Goal: Task Accomplishment & Management: Manage account settings

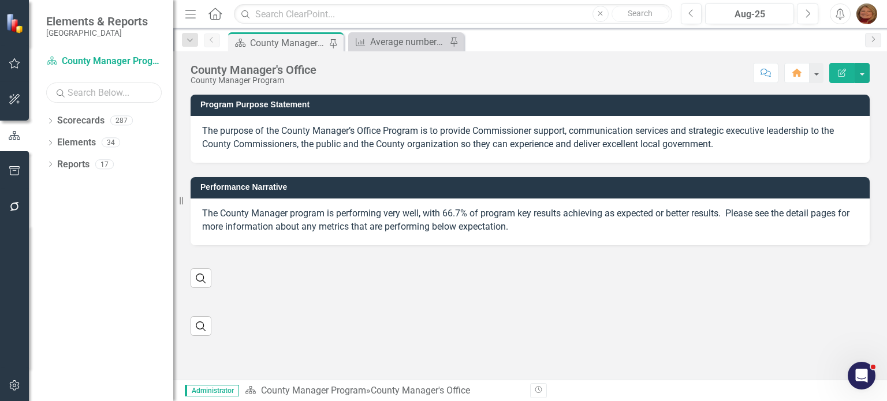
click at [109, 94] on input "text" at bounding box center [104, 93] width 116 height 20
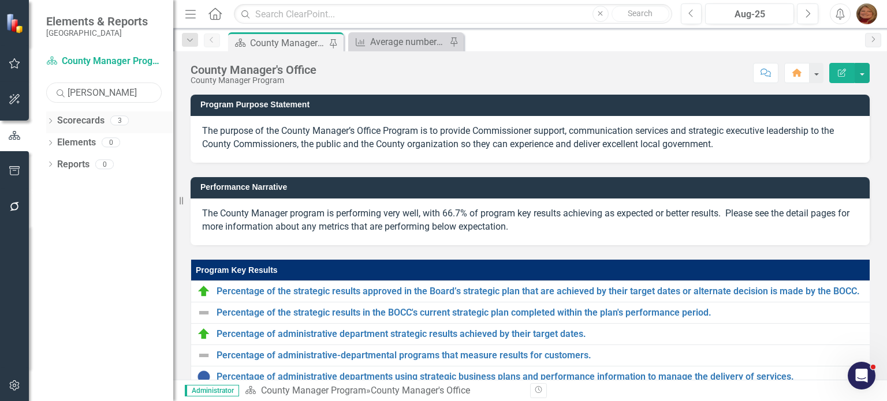
type input "[PERSON_NAME]"
click at [49, 120] on icon "Dropdown" at bounding box center [50, 122] width 8 height 6
drag, startPoint x: 114, startPoint y: 187, endPoint x: 129, endPoint y: 177, distance: 17.9
click at [115, 187] on link "[PERSON_NAME]" at bounding box center [130, 186] width 87 height 13
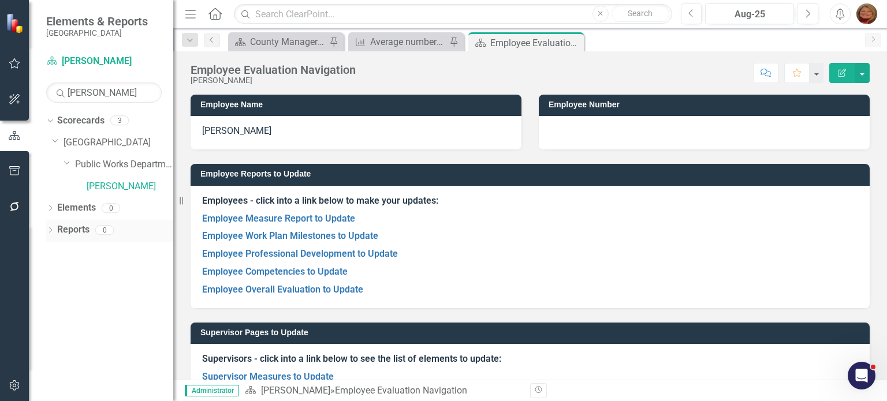
click at [49, 229] on icon "Dropdown" at bounding box center [50, 231] width 8 height 6
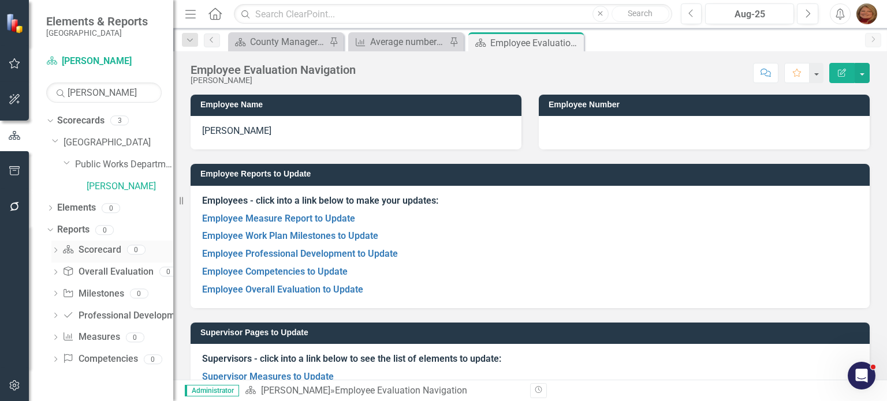
click at [96, 251] on link "Scorecard Scorecard" at bounding box center [91, 250] width 58 height 13
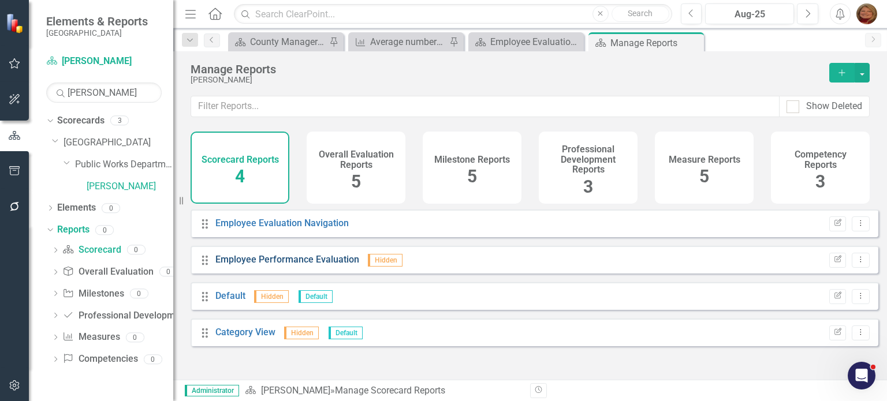
click at [298, 265] on link "Employee Performance Evaluation" at bounding box center [287, 259] width 144 height 11
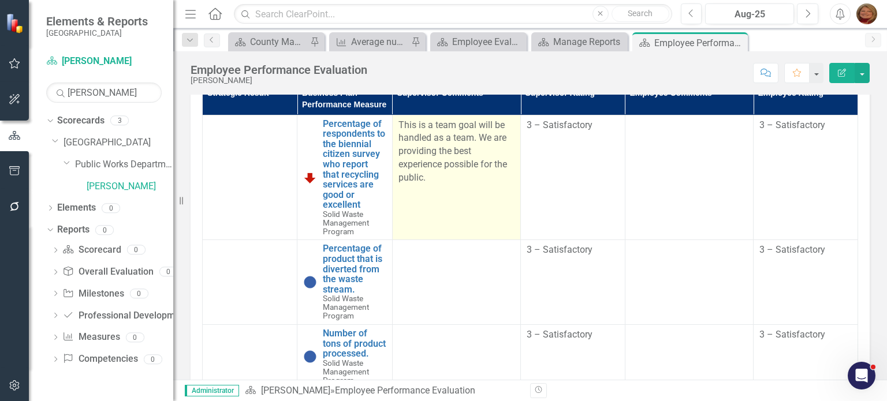
scroll to position [347, 0]
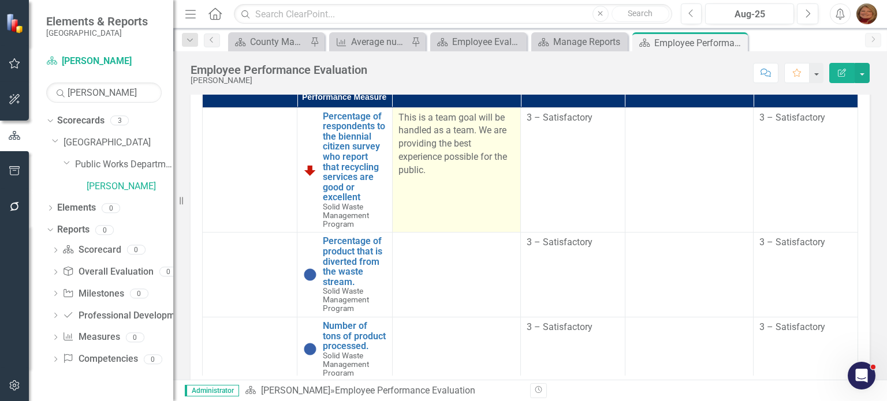
click at [456, 153] on p "This is a team goal will be handled as a team. We are providing the best experi…" at bounding box center [457, 144] width 116 height 66
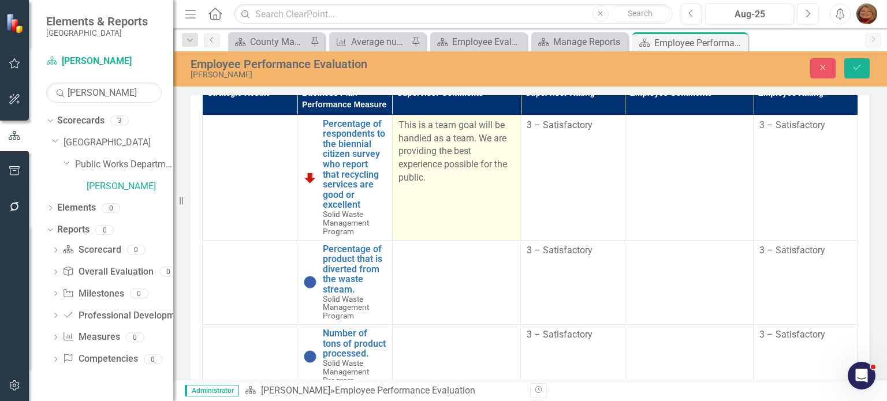
scroll to position [353, 0]
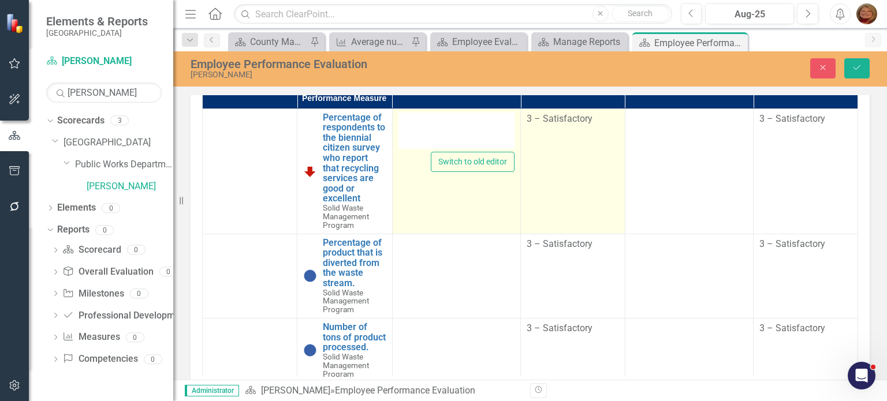
type textarea "<p>This is a team goal will be handled as a team. We are providing the best exp…"
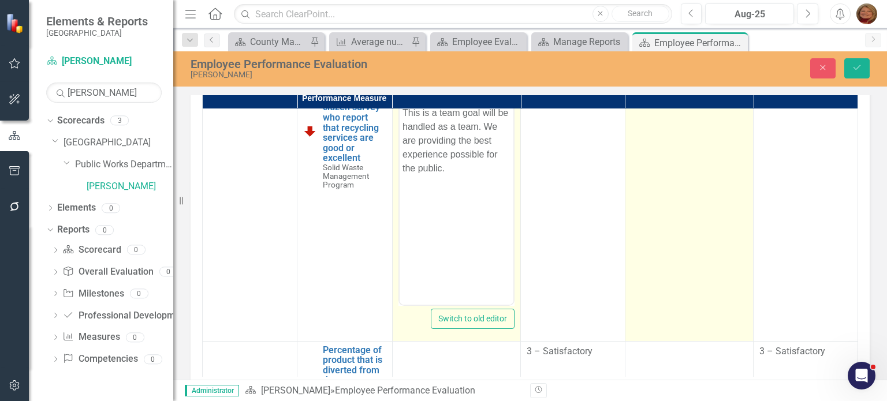
scroll to position [116, 0]
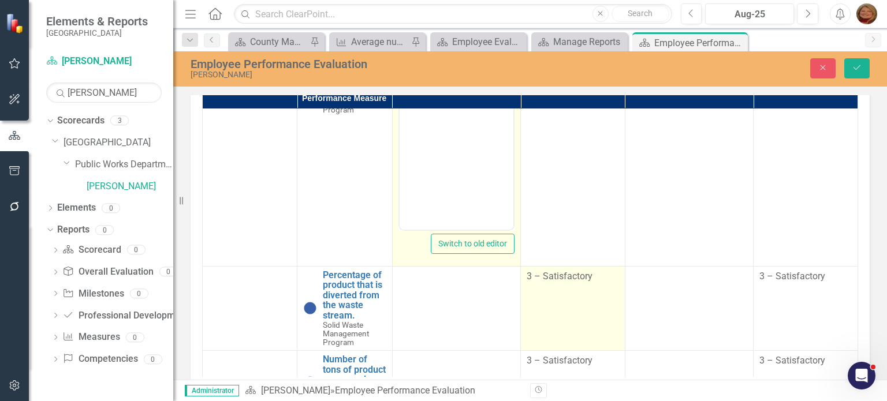
click at [554, 318] on td "3 – Satisfactory" at bounding box center [573, 308] width 105 height 84
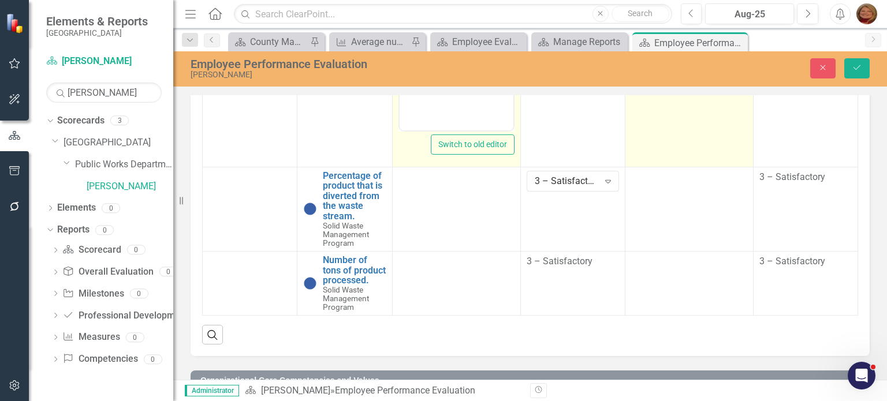
scroll to position [526, 0]
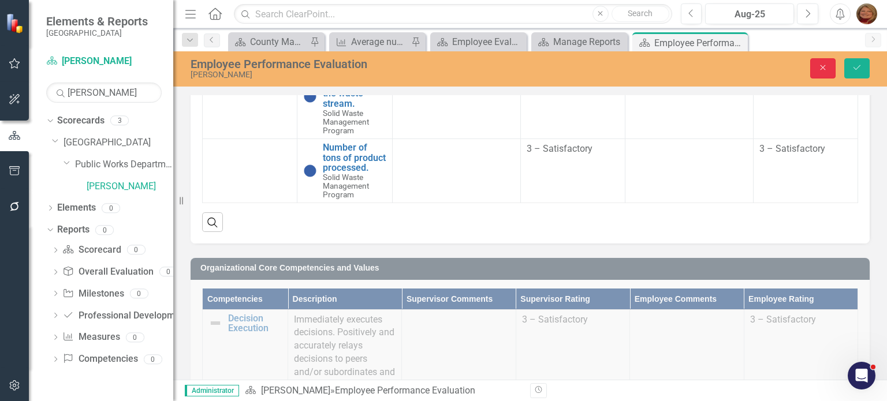
click at [824, 73] on button "Close" at bounding box center [822, 68] width 25 height 20
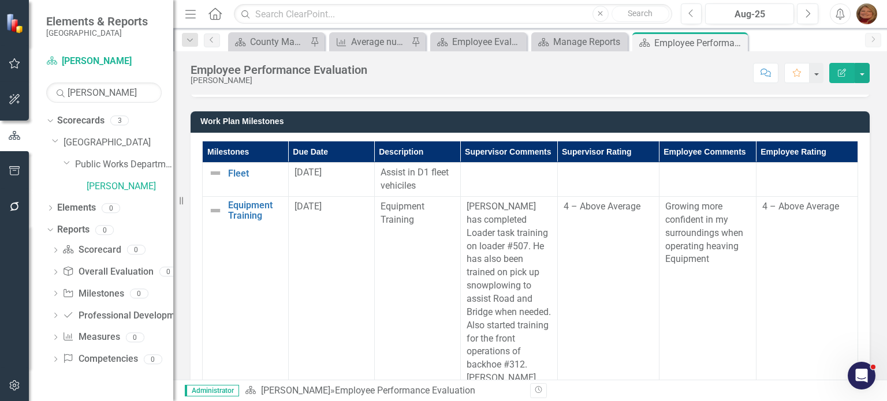
scroll to position [1072, 0]
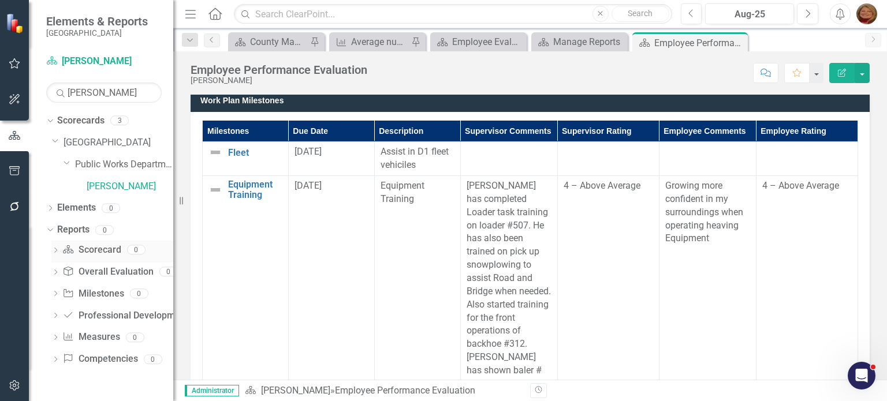
click at [102, 251] on link "Scorecard Scorecard" at bounding box center [91, 250] width 58 height 13
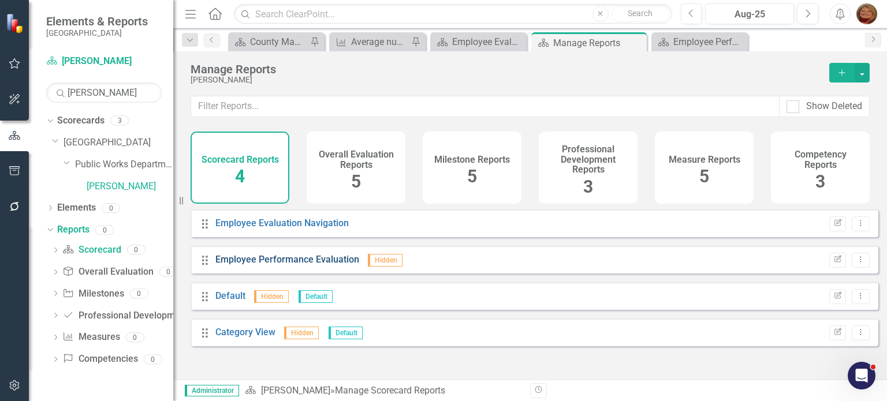
click at [287, 265] on link "Employee Performance Evaluation" at bounding box center [287, 259] width 144 height 11
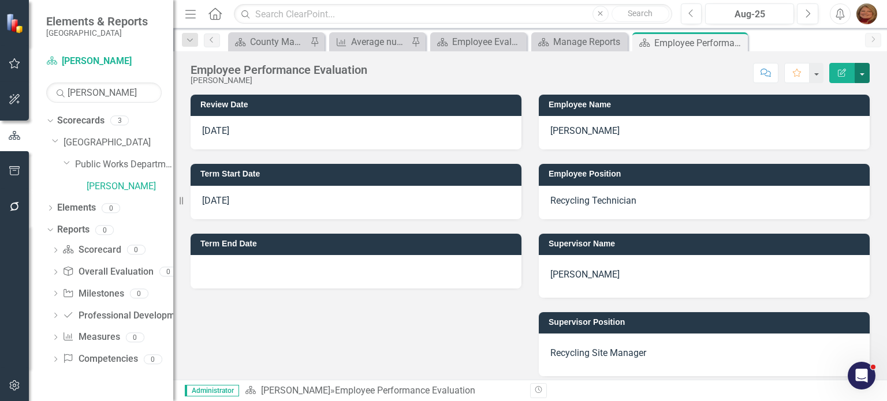
click at [861, 75] on button "button" at bounding box center [862, 73] width 15 height 20
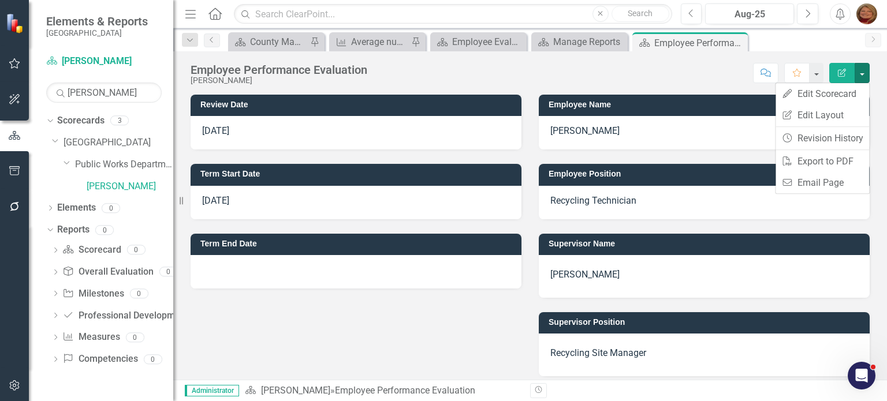
click at [824, 43] on div "Scorecard County Manager's Office Pin Measure Average number of days for BOCC m…" at bounding box center [543, 41] width 634 height 18
